Goal: Navigation & Orientation: Find specific page/section

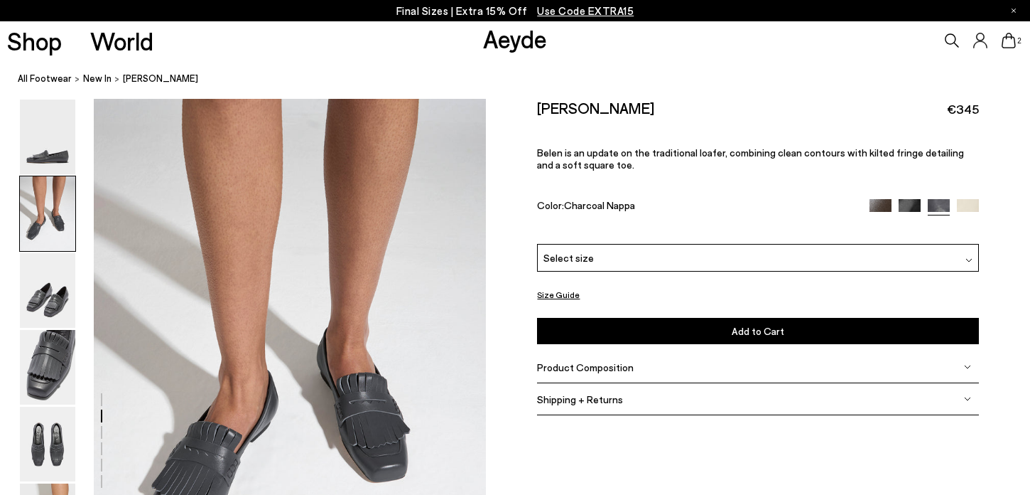
scroll to position [689, 0]
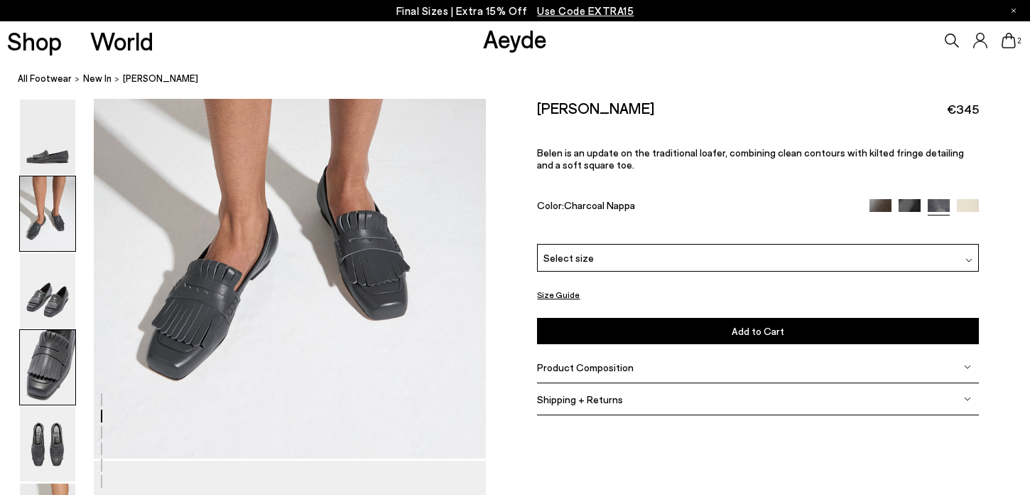
click at [50, 358] on img at bounding box center [47, 367] width 55 height 75
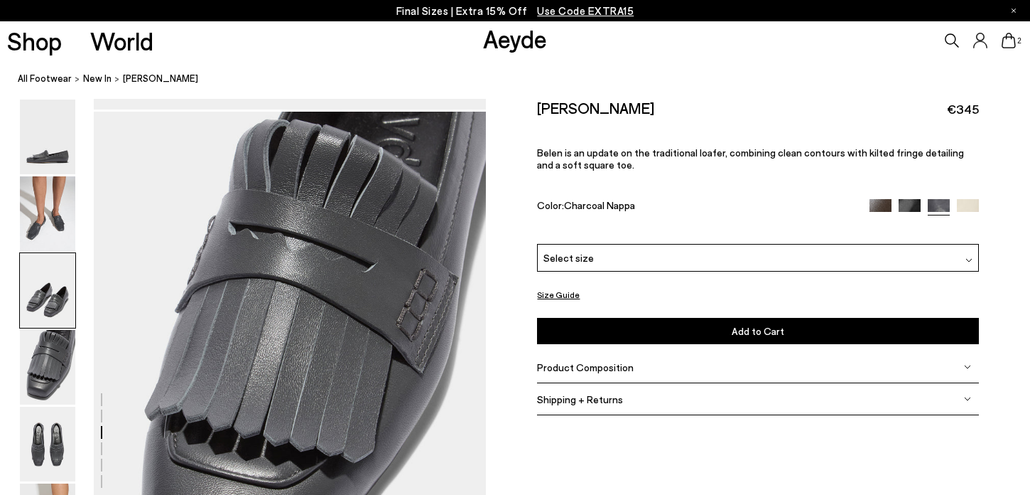
click at [53, 287] on img at bounding box center [47, 290] width 55 height 75
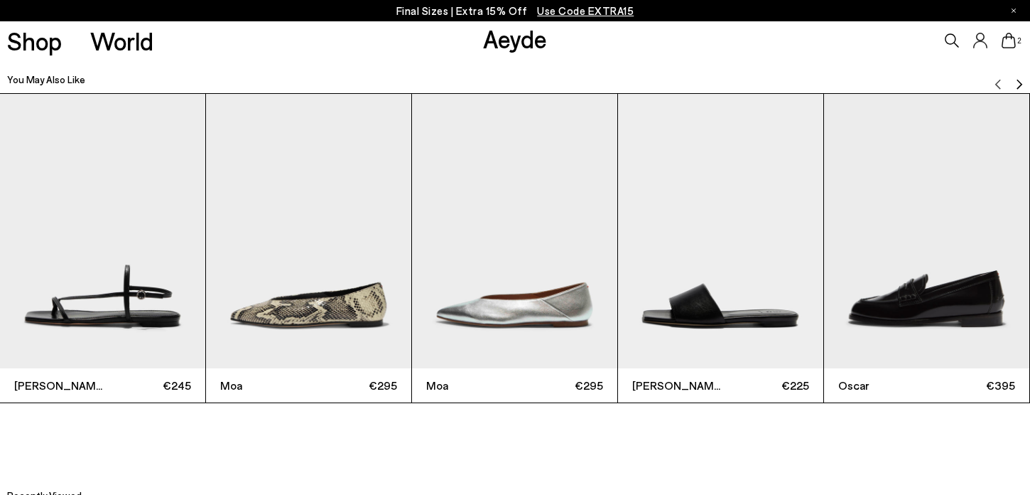
scroll to position [3234, 0]
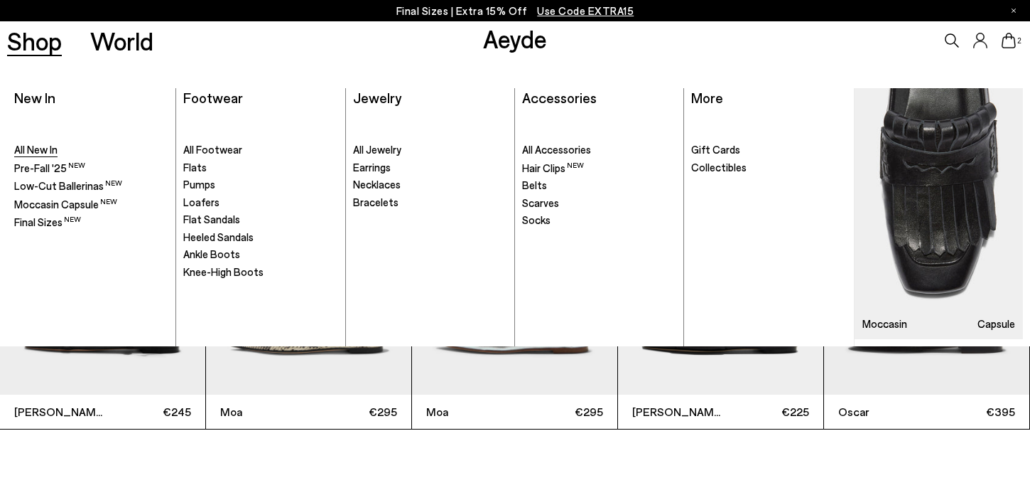
click at [48, 153] on span "All New In" at bounding box center [35, 149] width 43 height 13
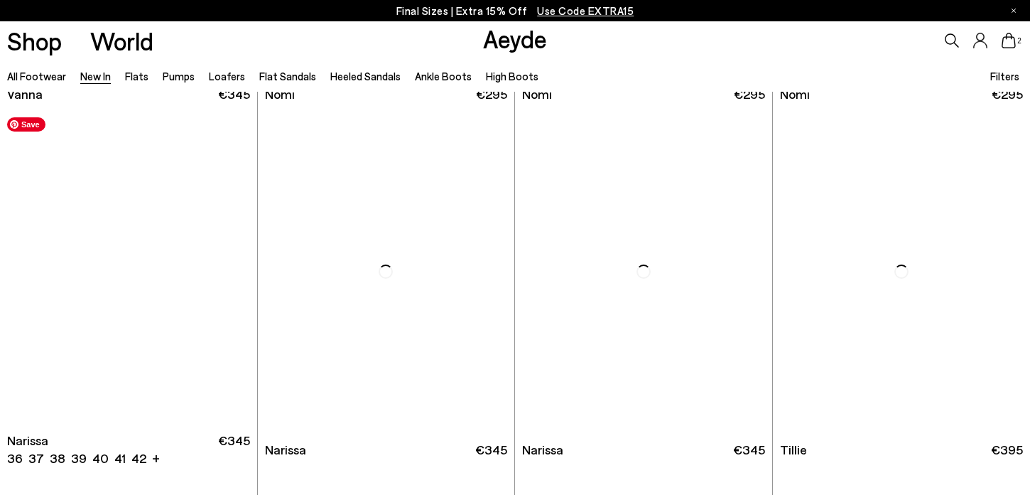
scroll to position [2620, 0]
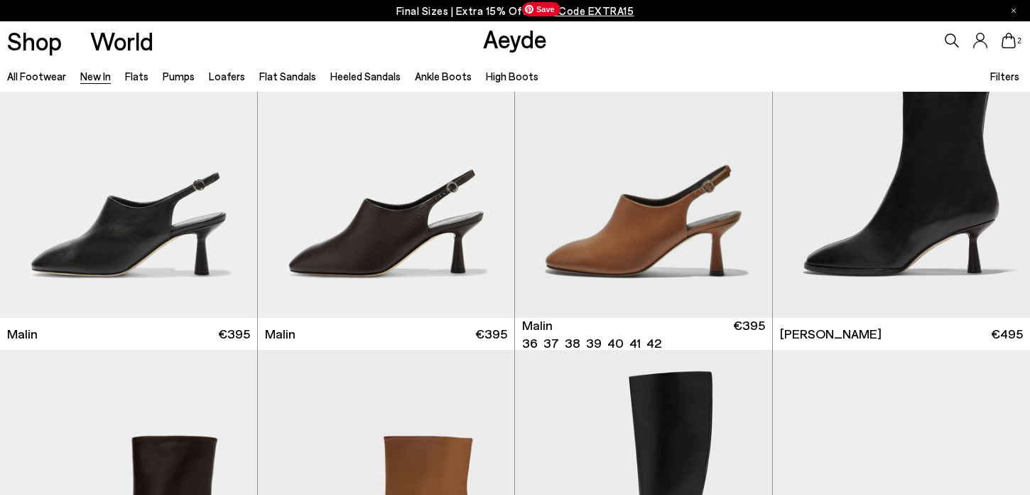
scroll to position [3672, 0]
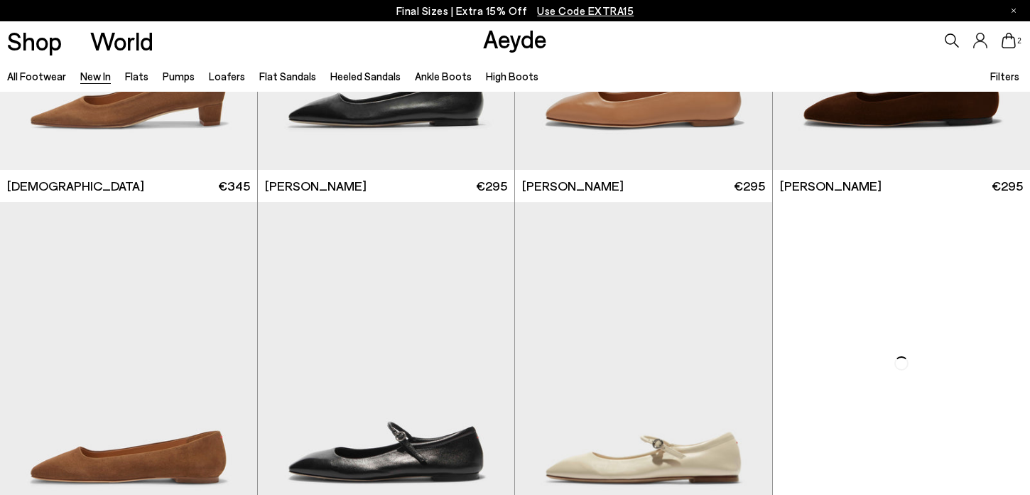
scroll to position [6282, 0]
